Goal: Transaction & Acquisition: Download file/media

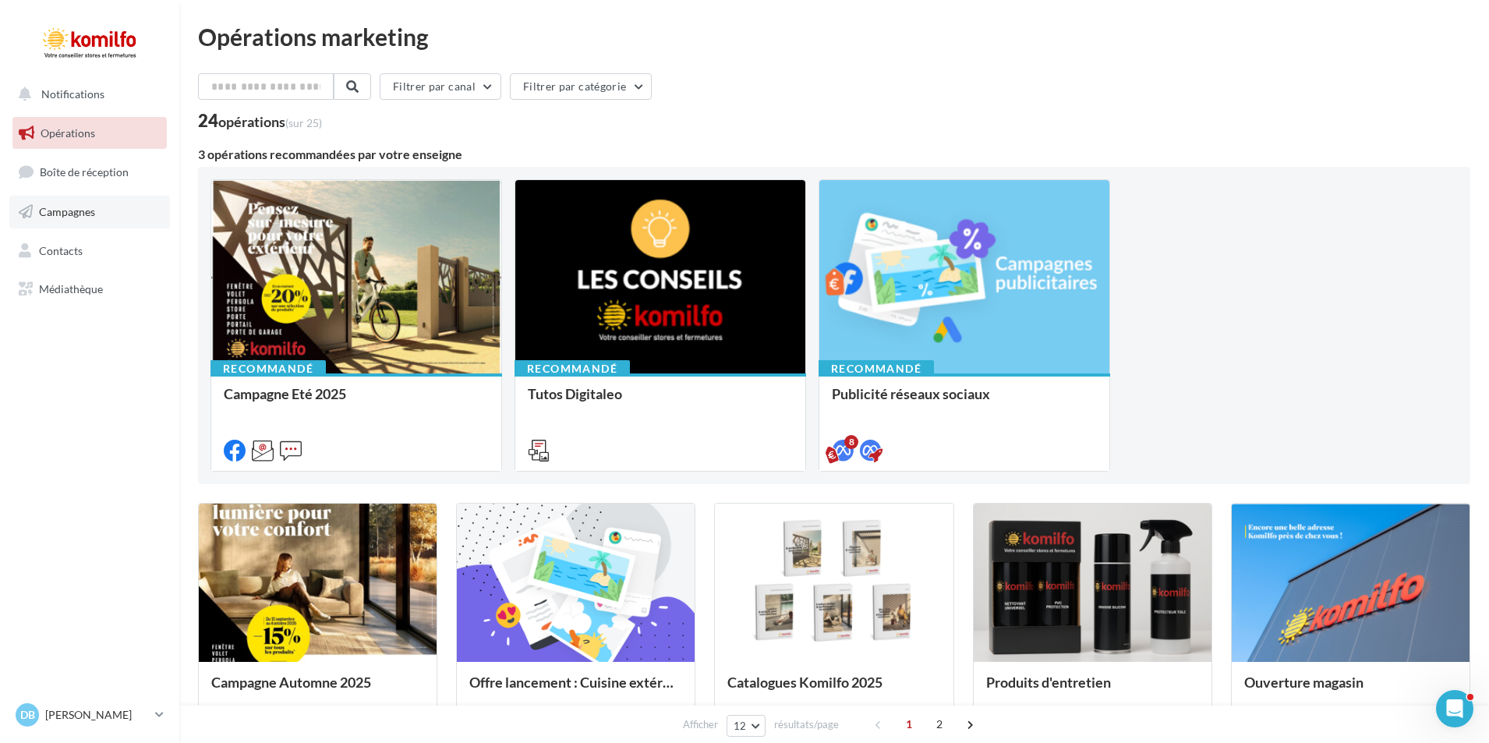
click at [49, 208] on span "Campagnes" at bounding box center [67, 211] width 56 height 13
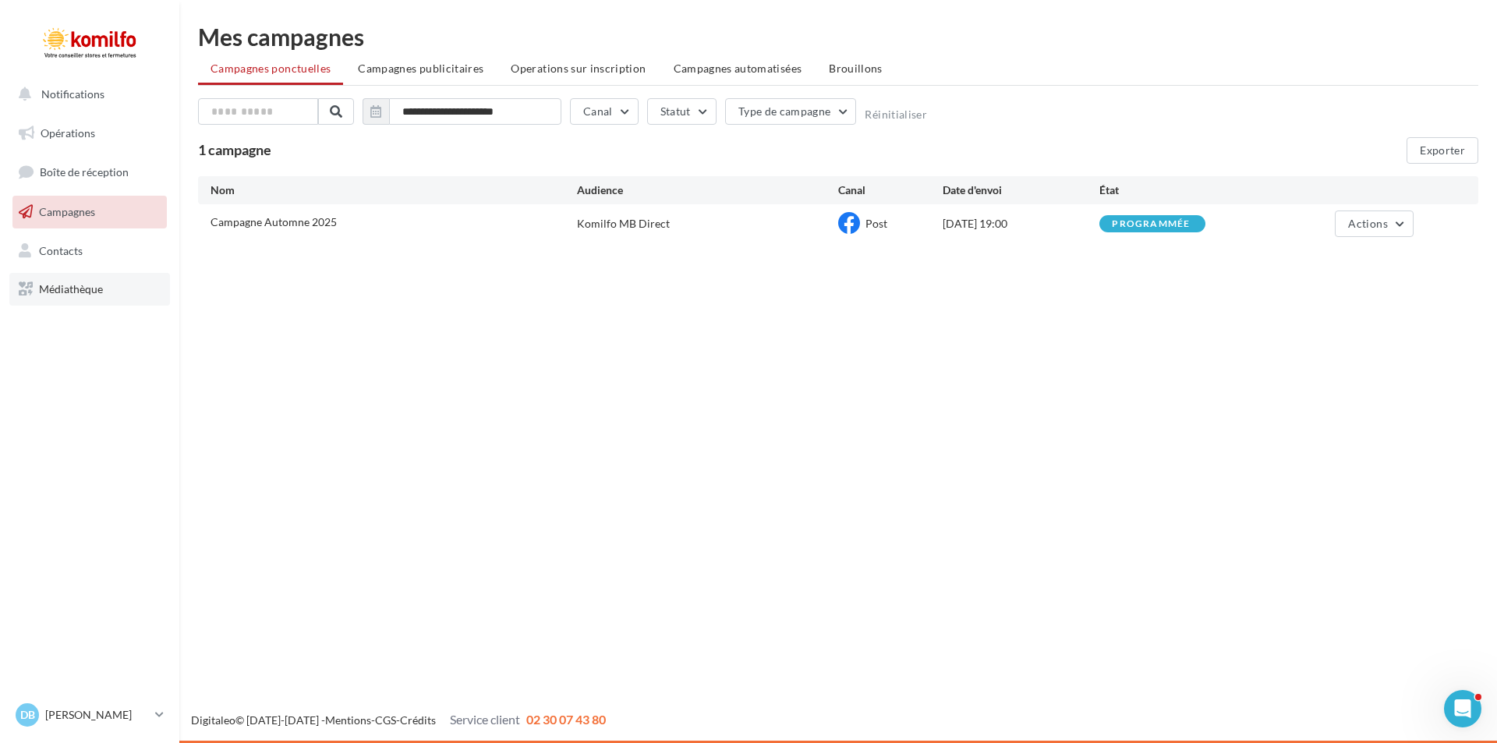
drag, startPoint x: 52, startPoint y: 287, endPoint x: 155, endPoint y: 284, distance: 103.0
click at [52, 286] on span "Médiathèque" at bounding box center [71, 288] width 64 height 13
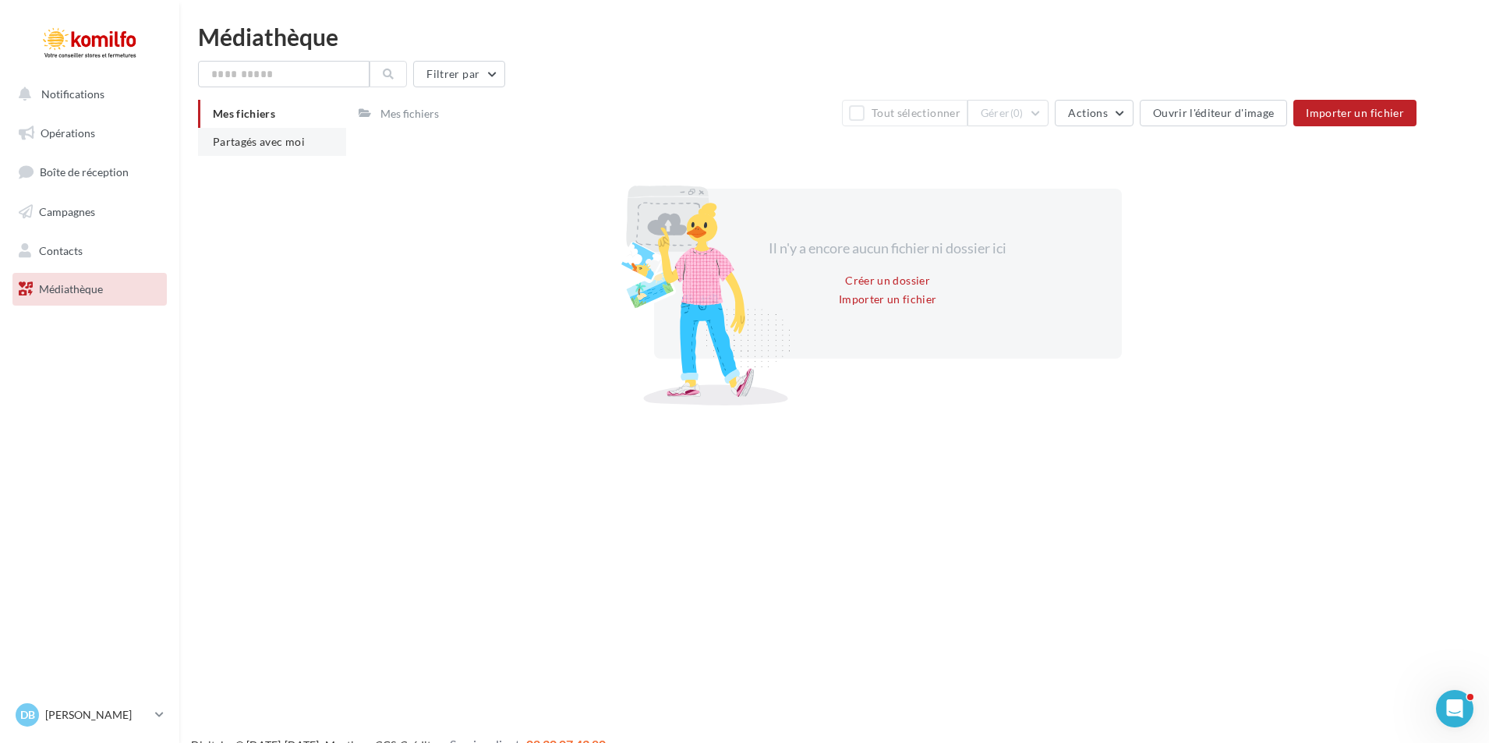
click at [232, 140] on span "Partagés avec moi" at bounding box center [259, 141] width 92 height 13
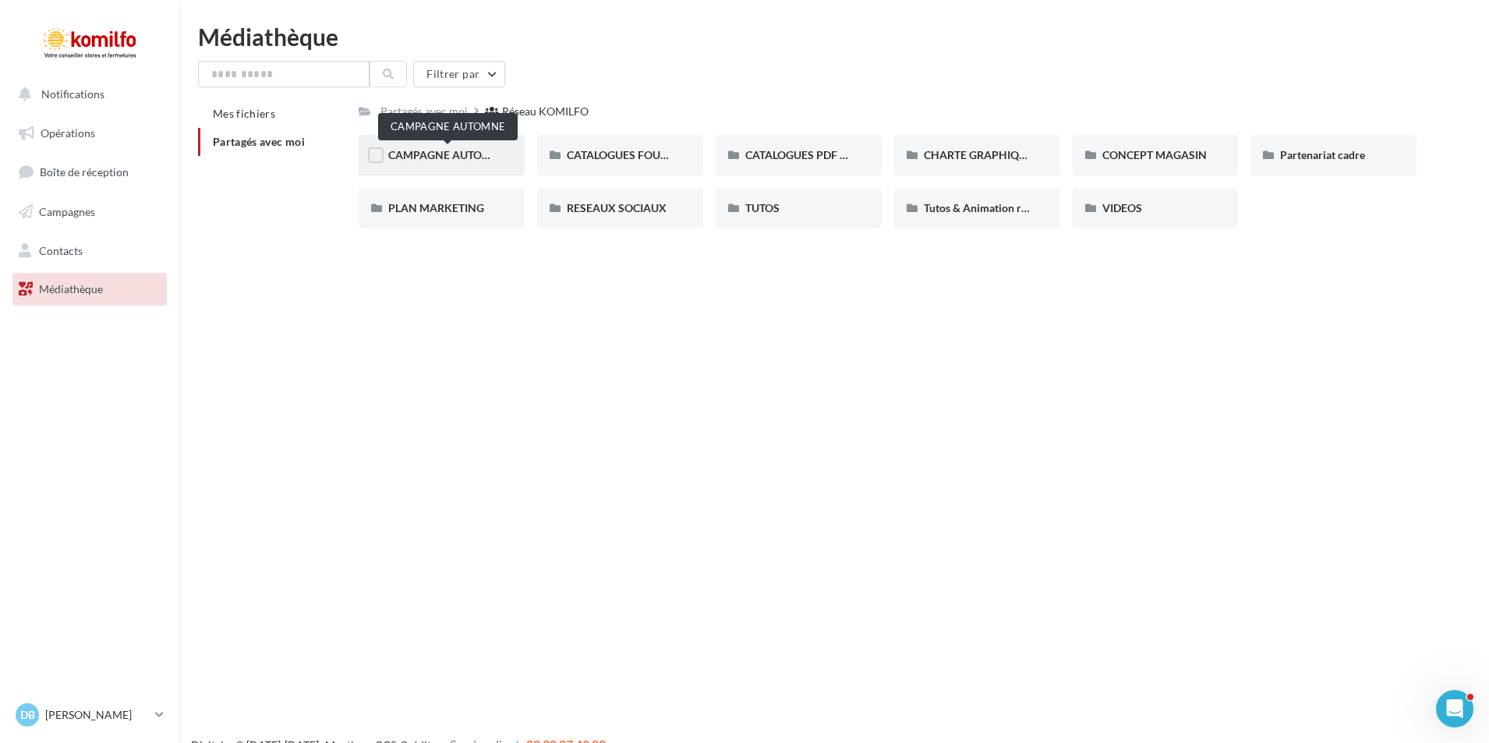
click at [469, 161] on span "CAMPAGNE AUTOMNE" at bounding box center [447, 154] width 119 height 13
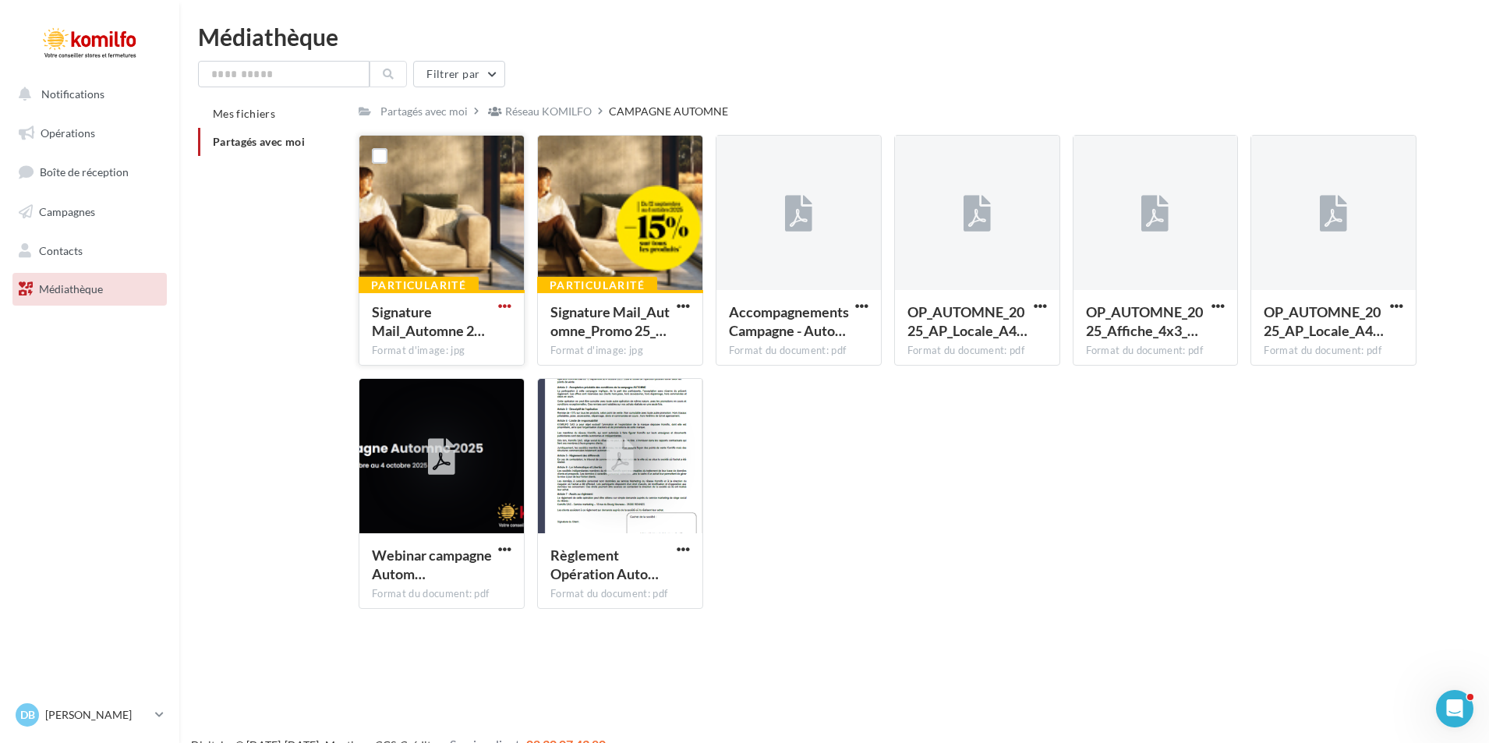
click at [507, 310] on span "button" at bounding box center [504, 305] width 13 height 13
click at [421, 333] on button "Télécharger" at bounding box center [437, 337] width 156 height 41
click at [681, 306] on span "button" at bounding box center [683, 305] width 13 height 13
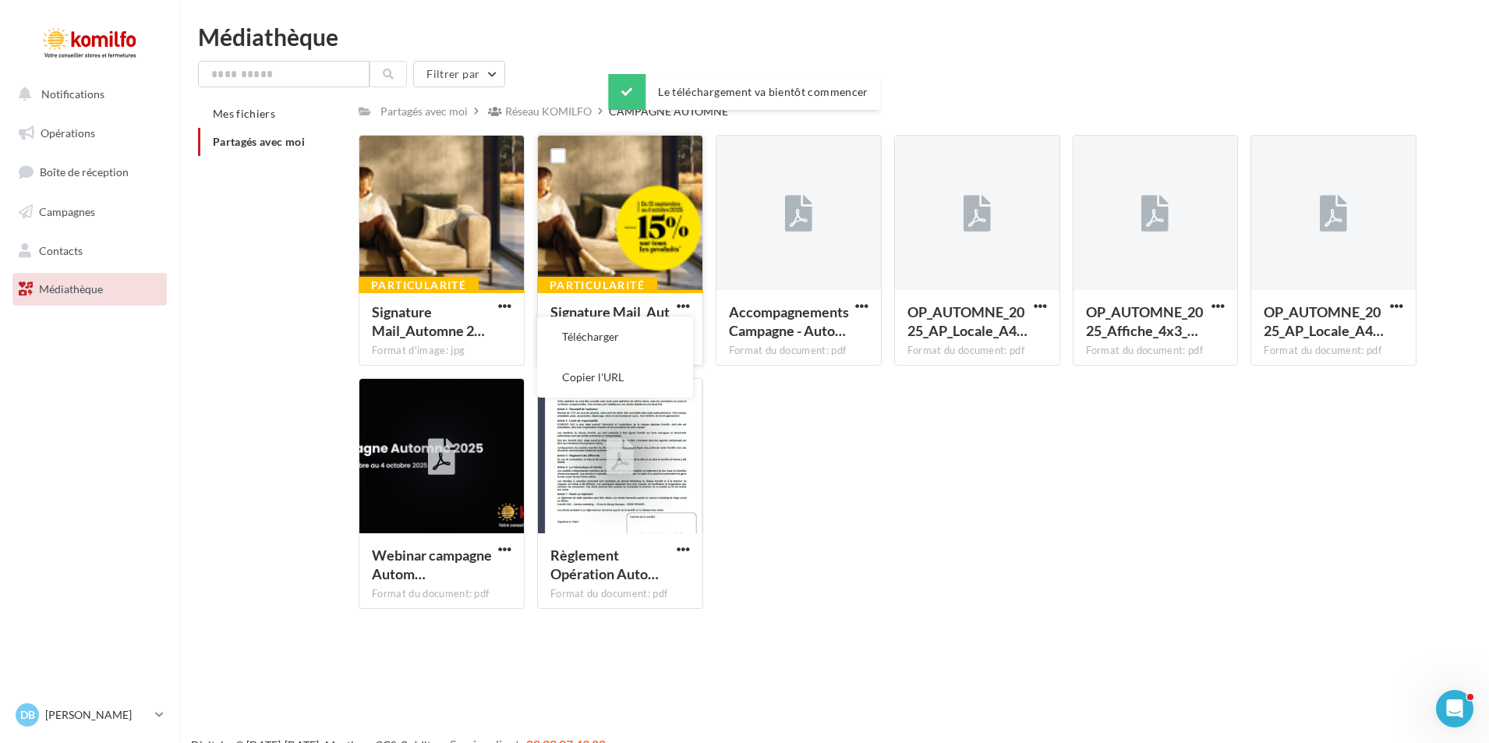
click at [611, 334] on button "Télécharger" at bounding box center [615, 337] width 156 height 41
click at [1038, 306] on span "button" at bounding box center [1040, 305] width 13 height 13
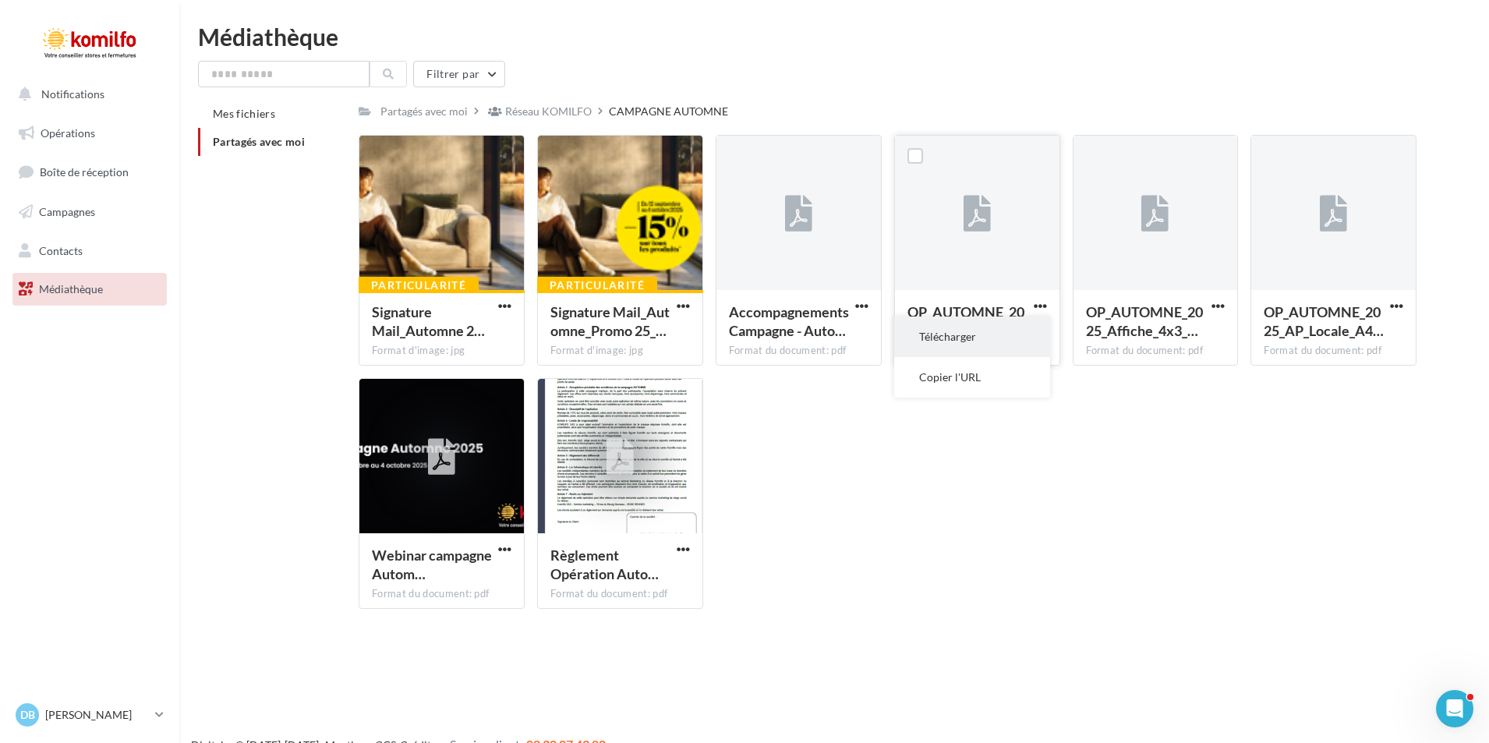
click at [947, 340] on button "Télécharger" at bounding box center [972, 337] width 156 height 41
click at [1215, 303] on span "button" at bounding box center [1218, 305] width 13 height 13
drag, startPoint x: 1113, startPoint y: 342, endPoint x: 1169, endPoint y: 339, distance: 56.2
click at [1113, 342] on button "Télécharger" at bounding box center [1150, 337] width 156 height 41
click at [1400, 305] on span "button" at bounding box center [1396, 305] width 13 height 13
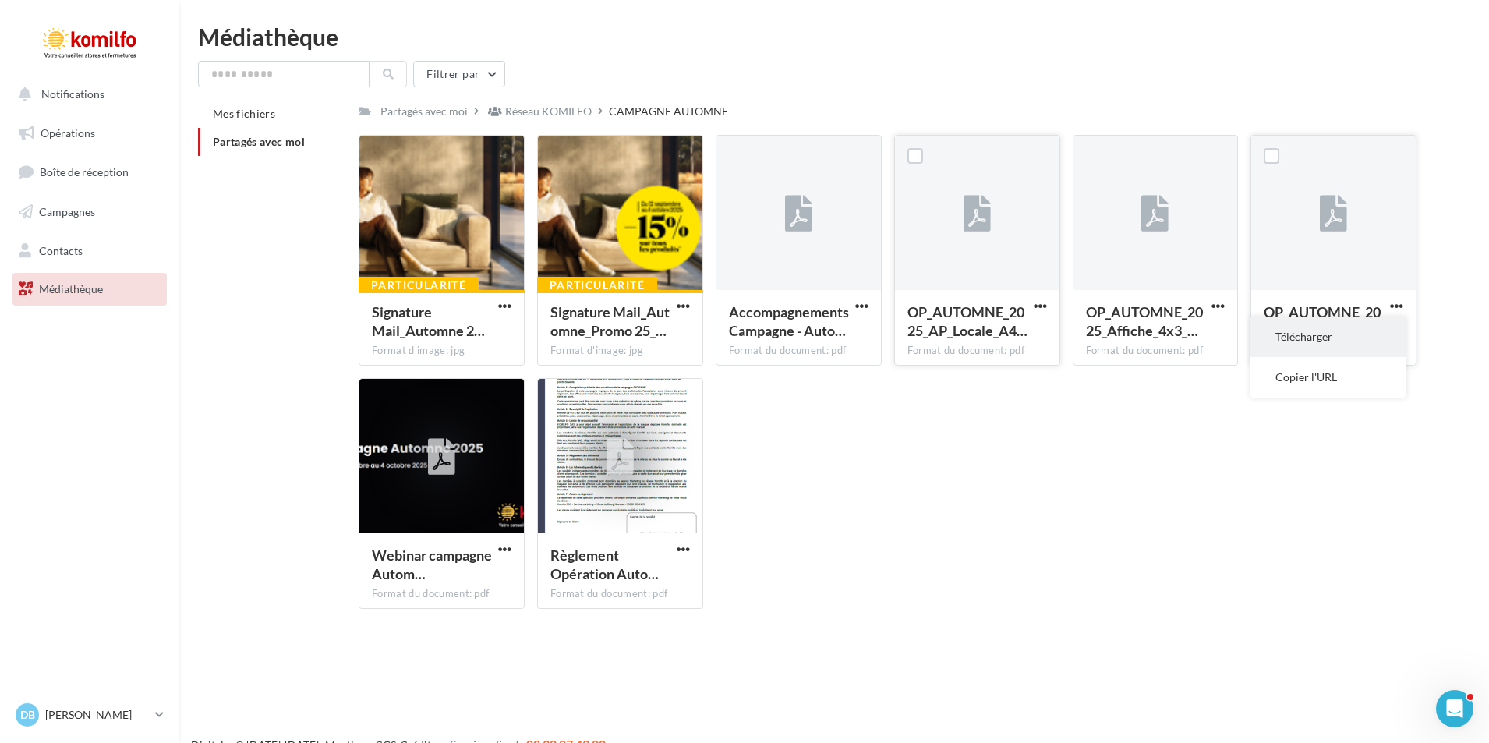
click at [1319, 347] on button "Télécharger" at bounding box center [1329, 337] width 156 height 41
drag, startPoint x: 557, startPoint y: 110, endPoint x: 787, endPoint y: 132, distance: 231.0
click at [557, 111] on div "Réseau KOMILFO" at bounding box center [548, 112] width 87 height 16
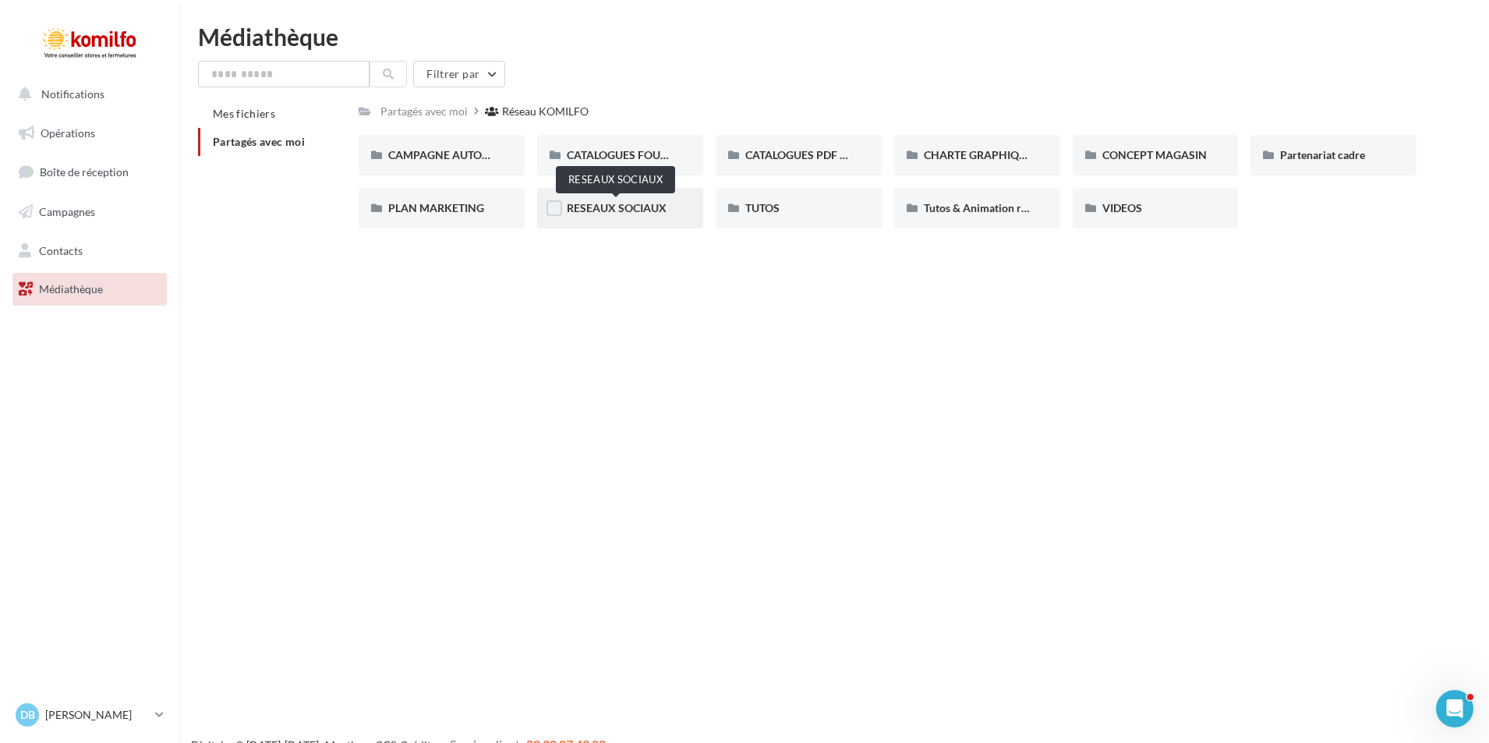
click at [637, 207] on span "RESEAUX SOCIAUX" at bounding box center [617, 207] width 100 height 13
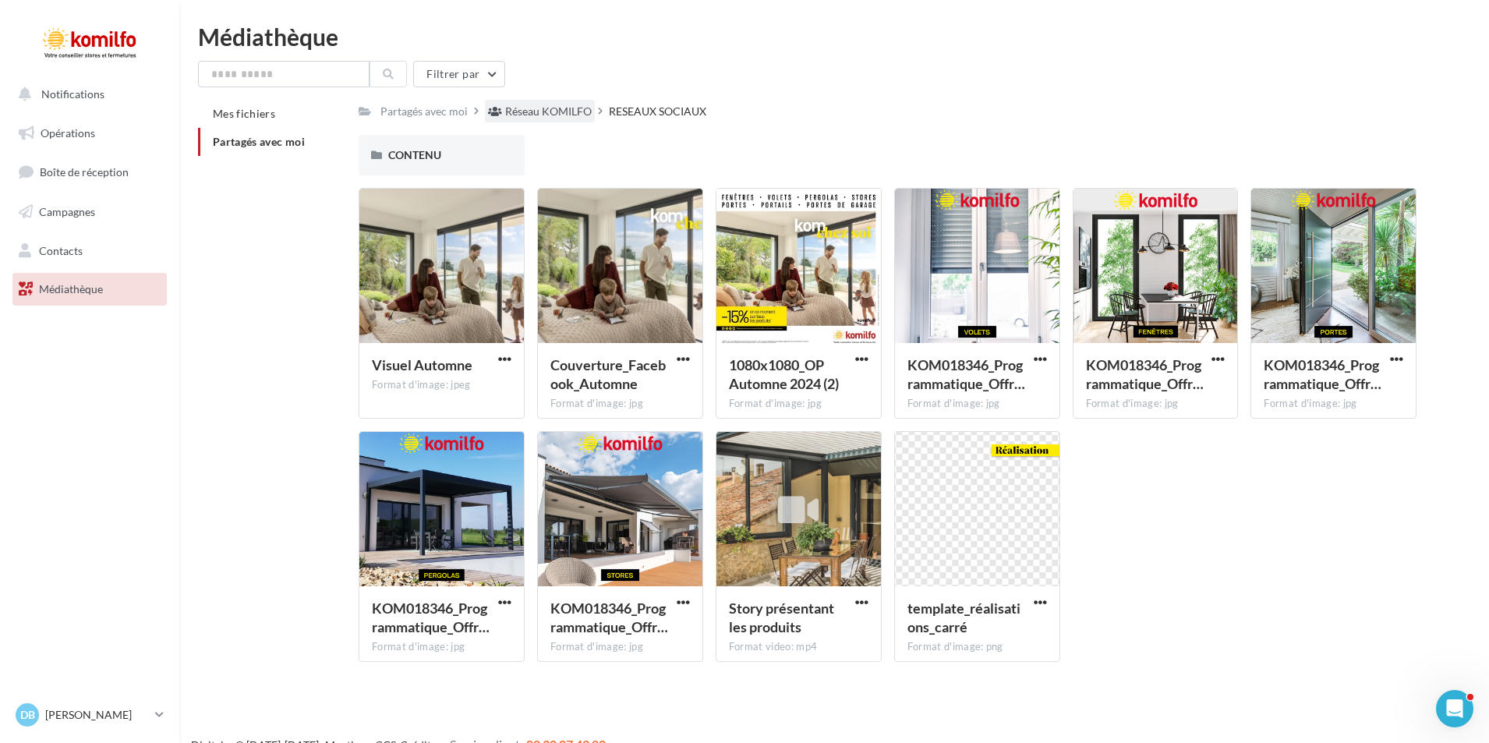
click at [536, 113] on div "Réseau KOMILFO" at bounding box center [548, 112] width 87 height 16
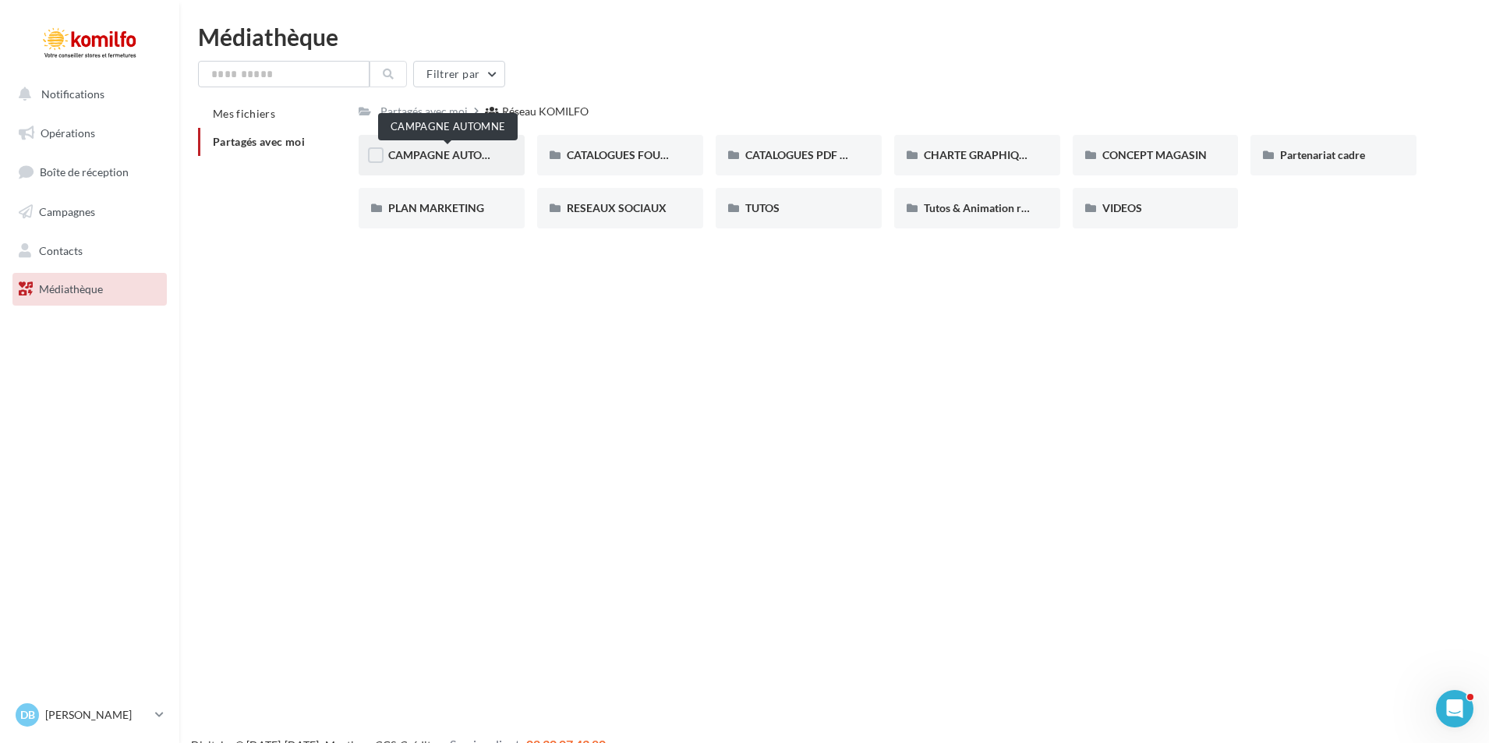
click at [476, 150] on span "CAMPAGNE AUTOMNE" at bounding box center [447, 154] width 119 height 13
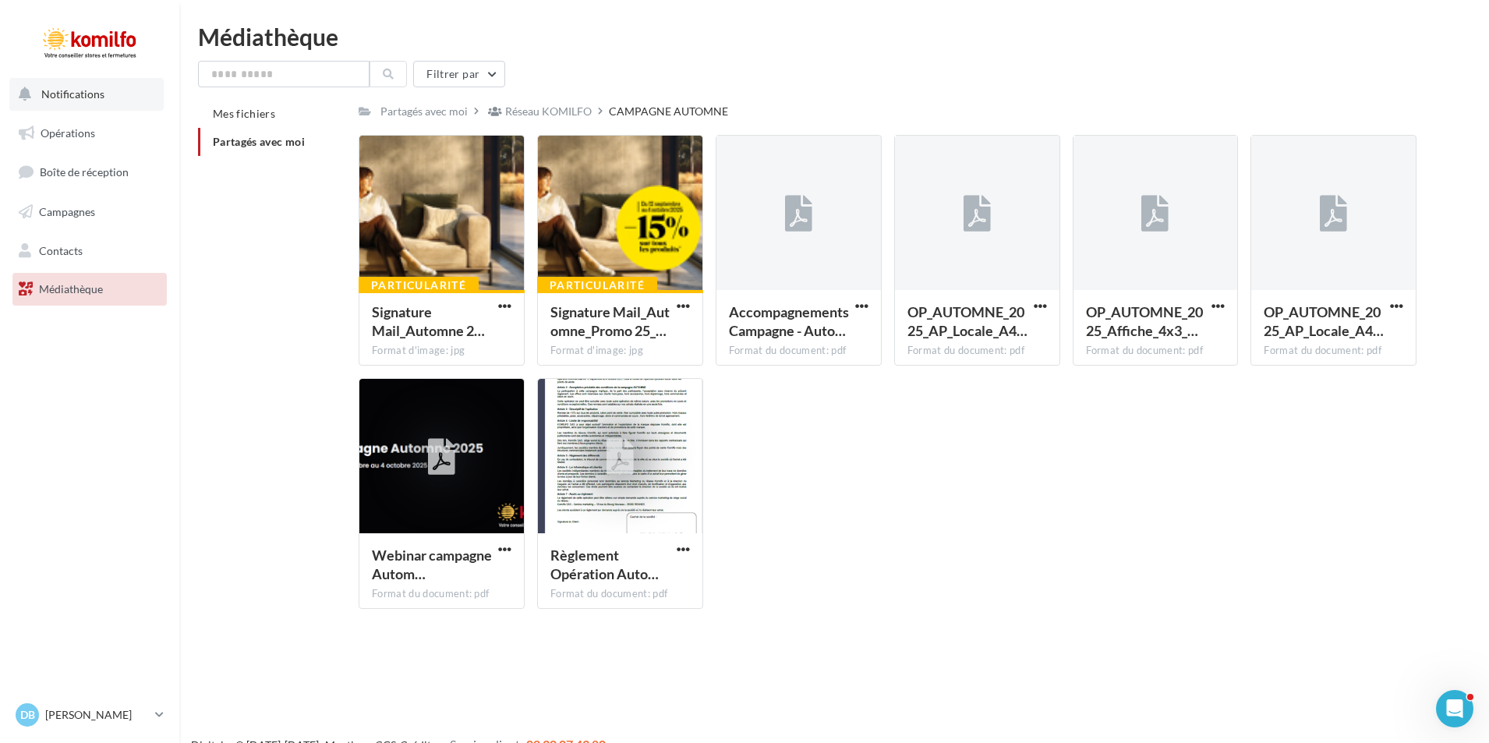
drag, startPoint x: 109, startPoint y: 86, endPoint x: 138, endPoint y: 81, distance: 29.2
click at [110, 86] on button "Notifications" at bounding box center [86, 94] width 154 height 33
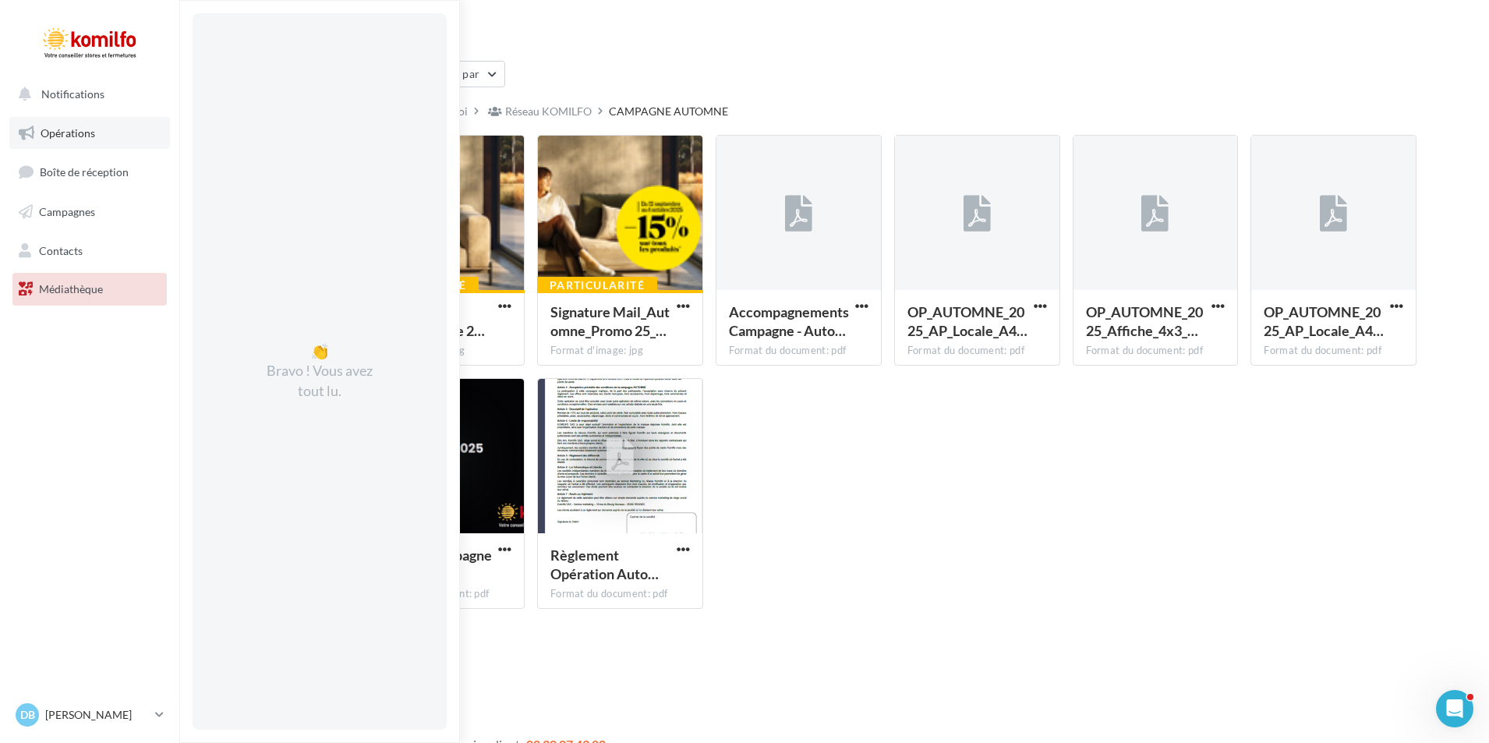
click at [67, 136] on span "Opérations" at bounding box center [68, 132] width 55 height 13
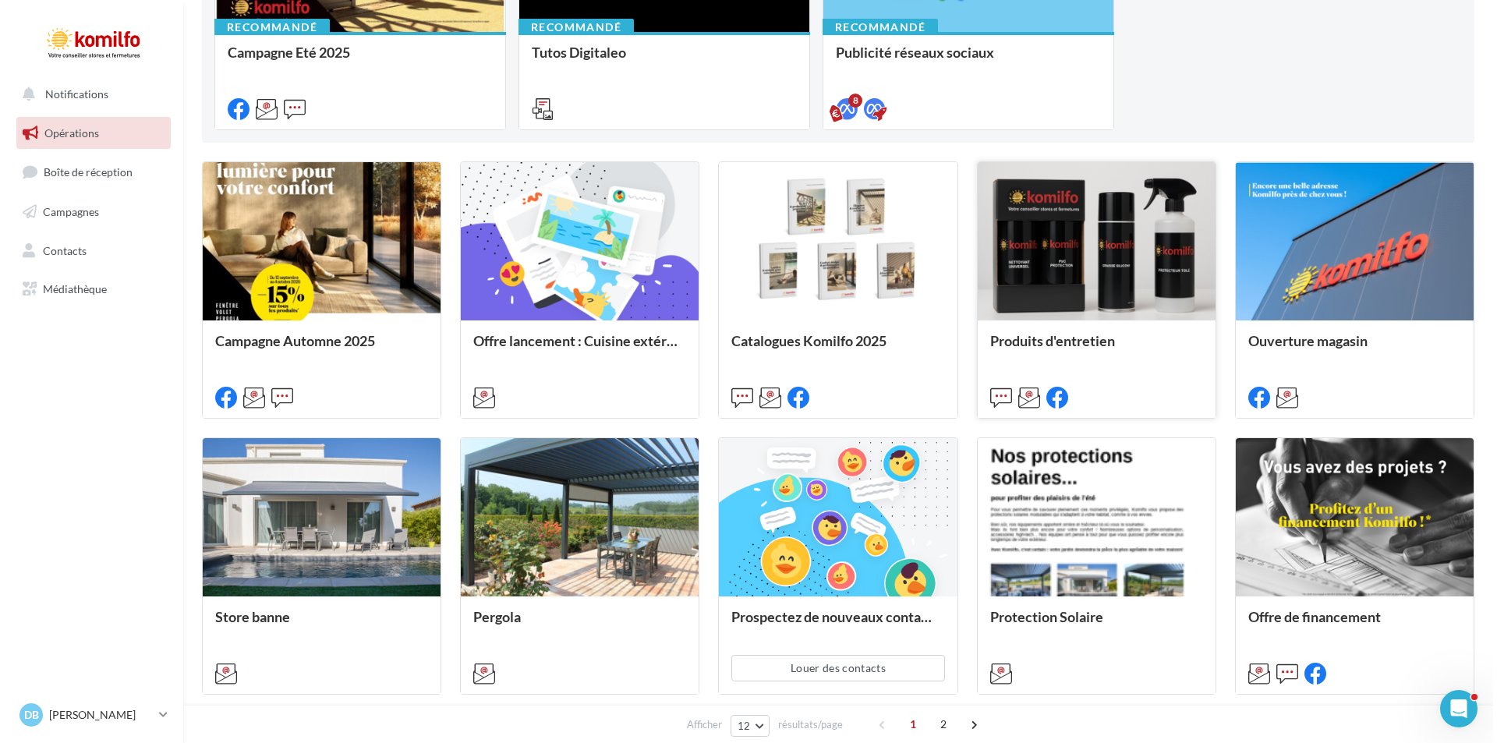
scroll to position [309, 0]
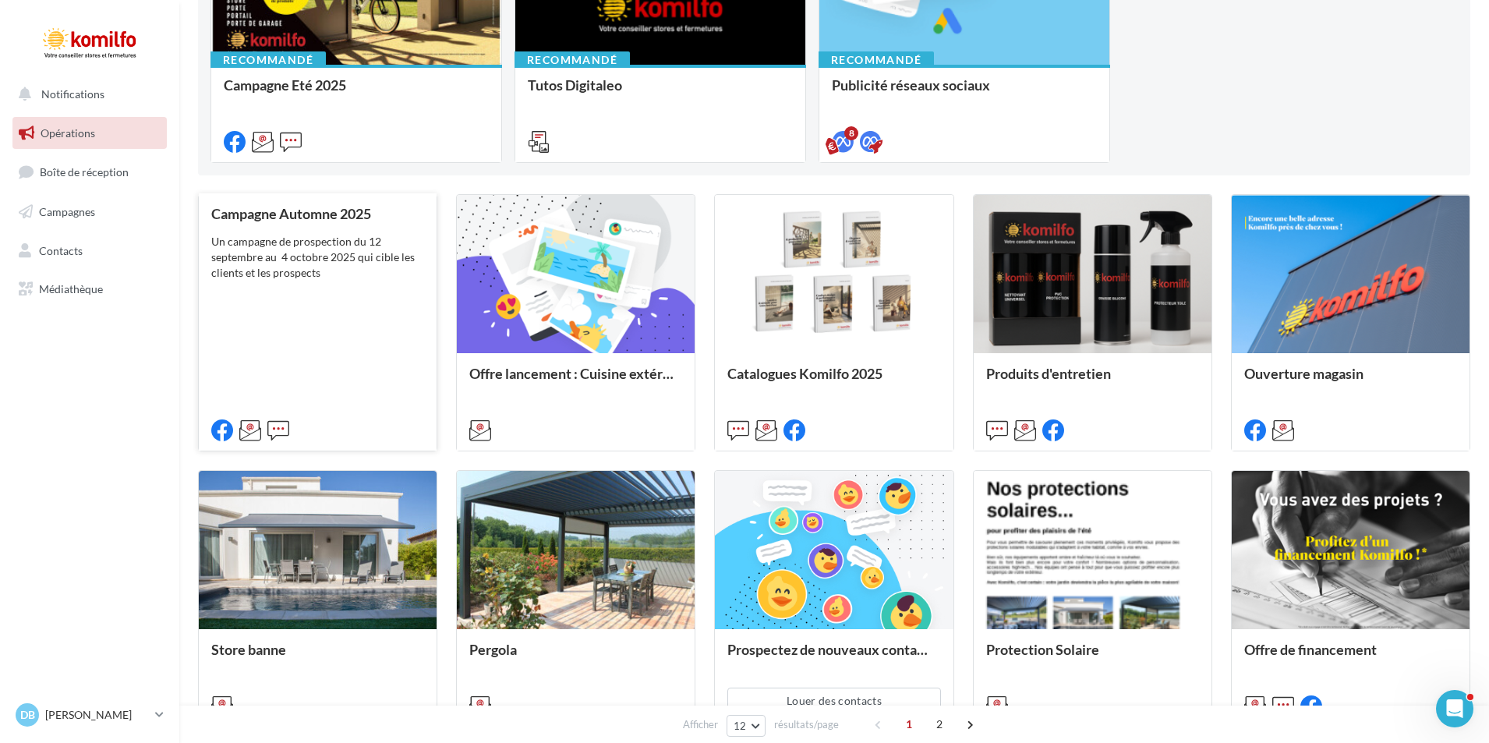
click at [340, 243] on div "Un campagne de prospection du 12 septembre au 4 octobre 2025 qui cible les clie…" at bounding box center [317, 257] width 213 height 47
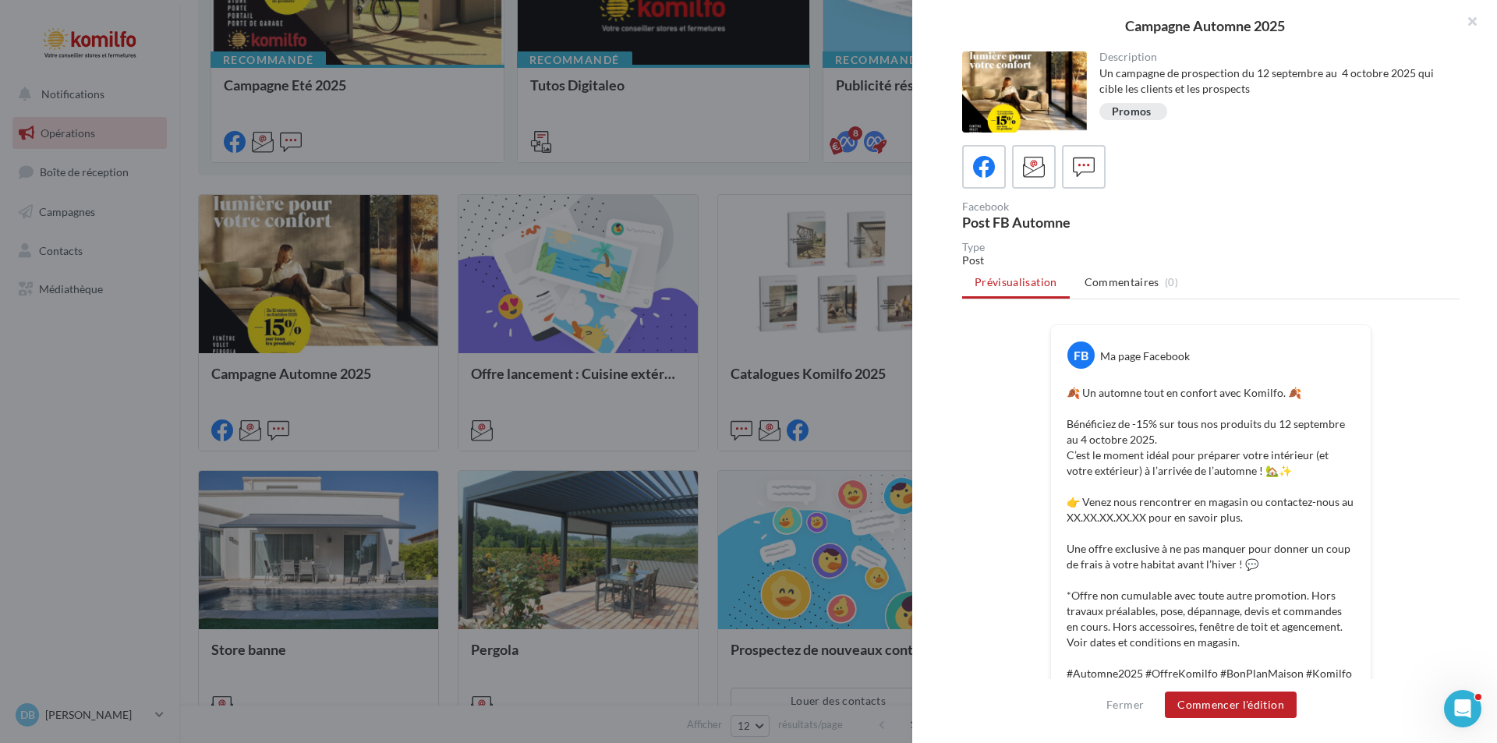
click at [985, 66] on div at bounding box center [1024, 91] width 125 height 81
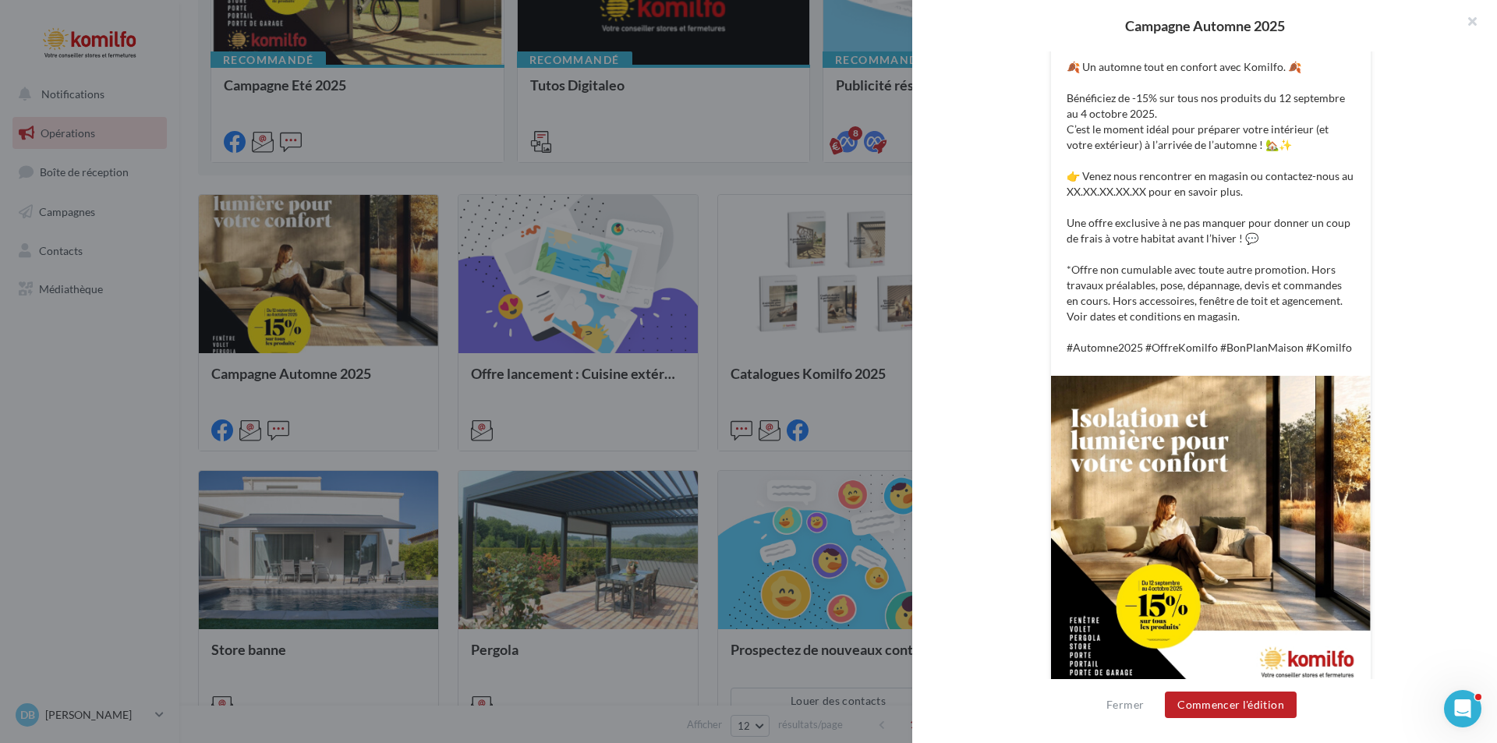
scroll to position [349, 0]
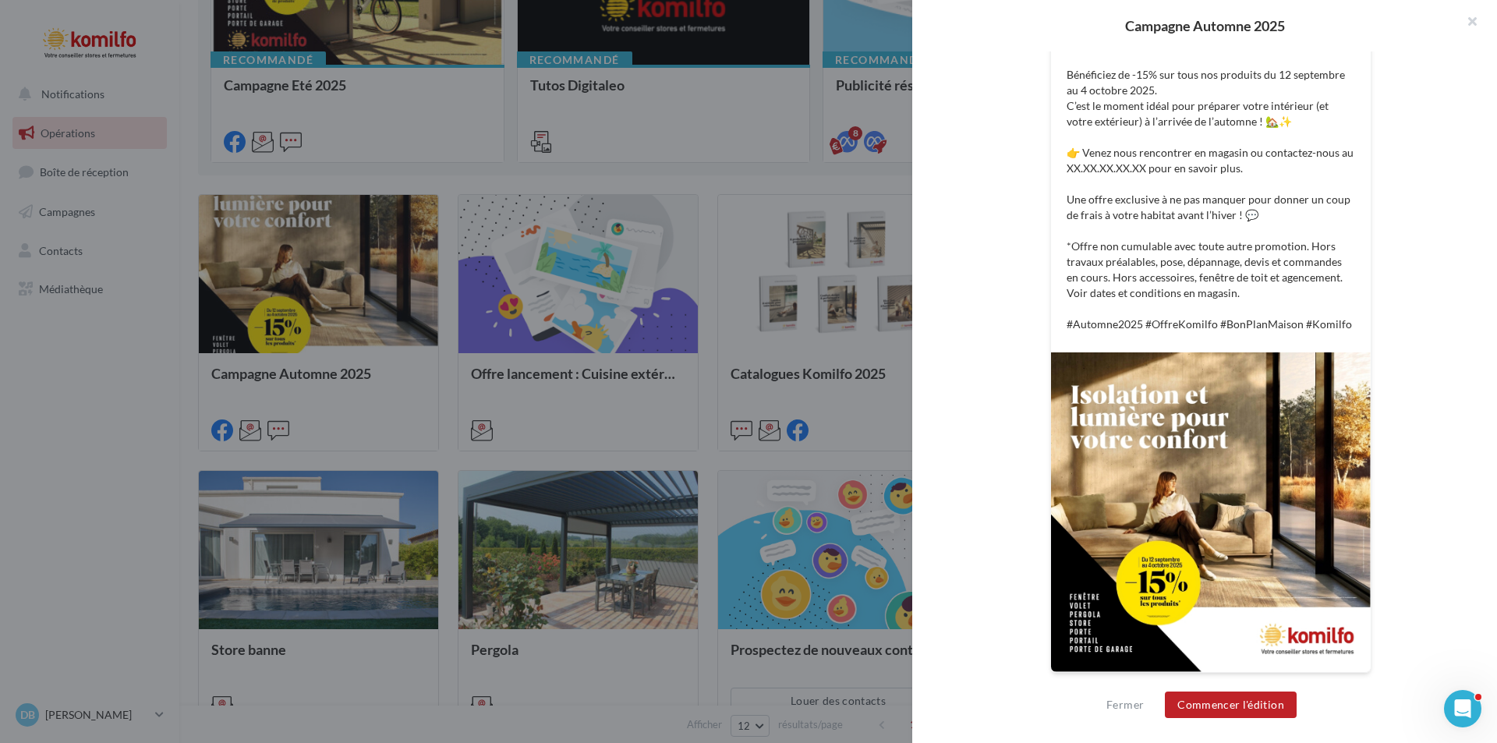
click at [1214, 435] on img at bounding box center [1211, 512] width 320 height 320
